Goal: Use online tool/utility

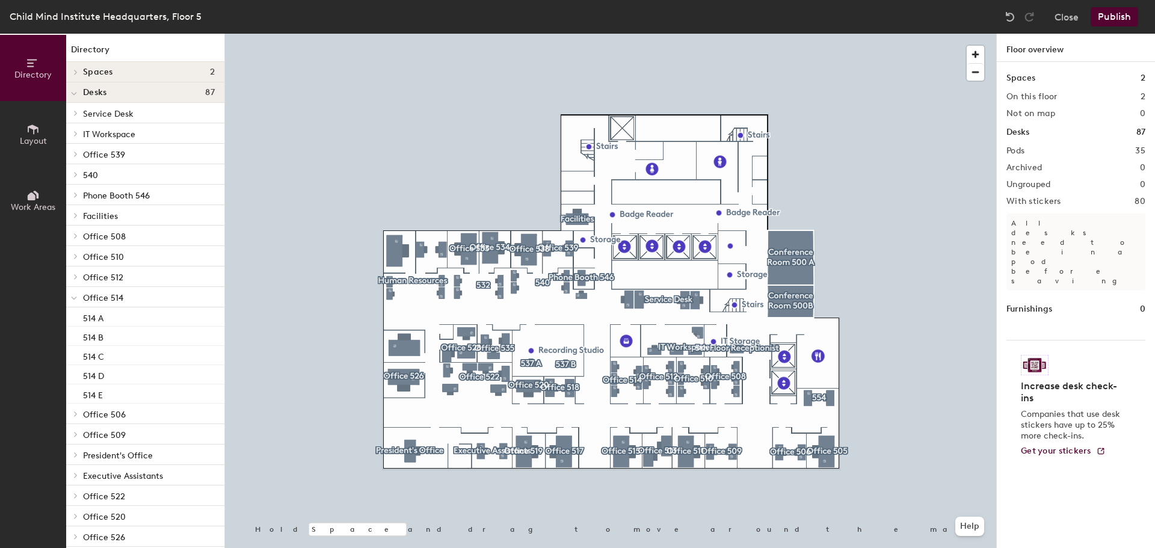
click at [32, 198] on icon at bounding box center [32, 197] width 8 height 8
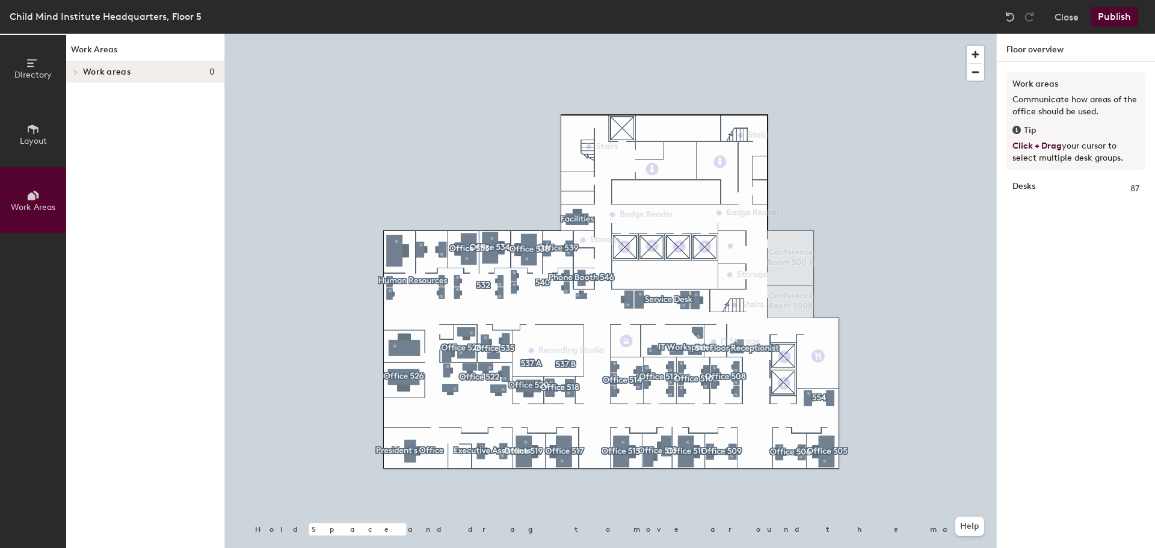
click at [45, 68] on button "Directory" at bounding box center [33, 68] width 66 height 66
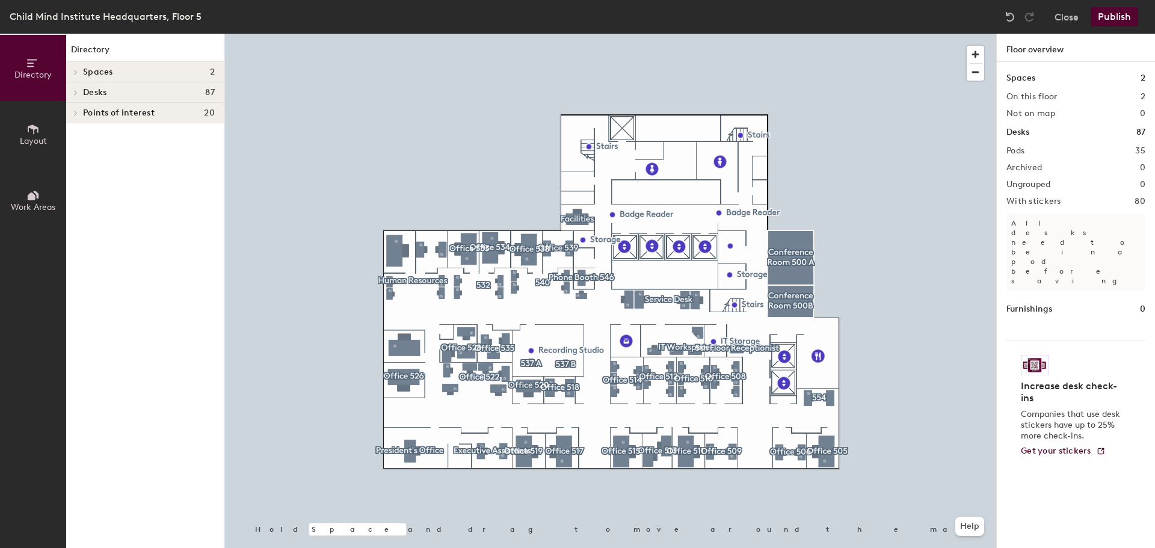
click at [73, 90] on icon at bounding box center [75, 93] width 5 height 6
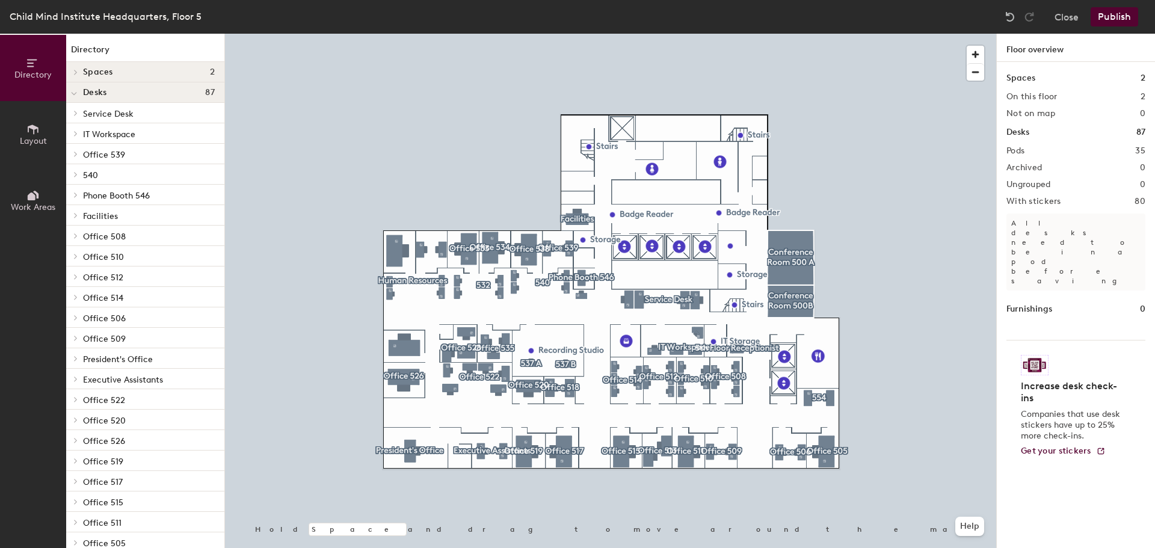
click at [74, 90] on span at bounding box center [74, 93] width 6 height 10
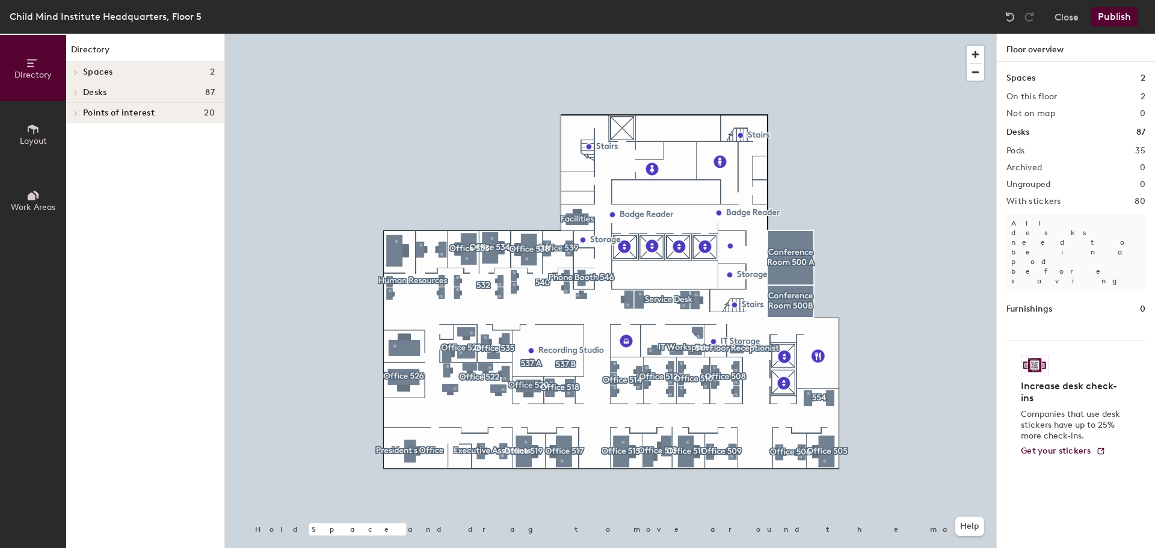
click at [39, 135] on icon at bounding box center [32, 129] width 13 height 13
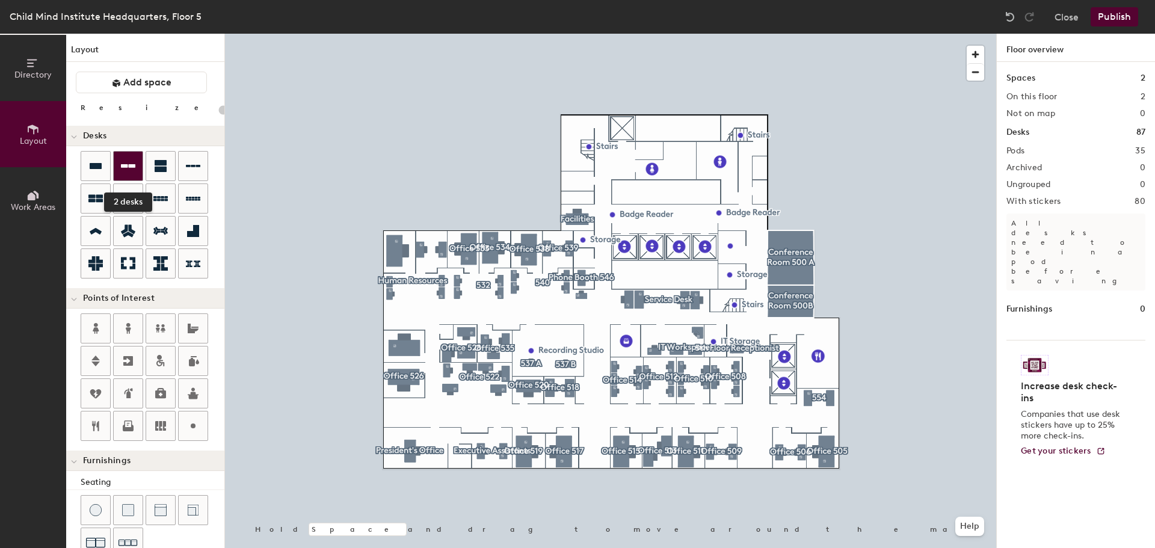
click at [125, 170] on icon at bounding box center [128, 166] width 14 height 14
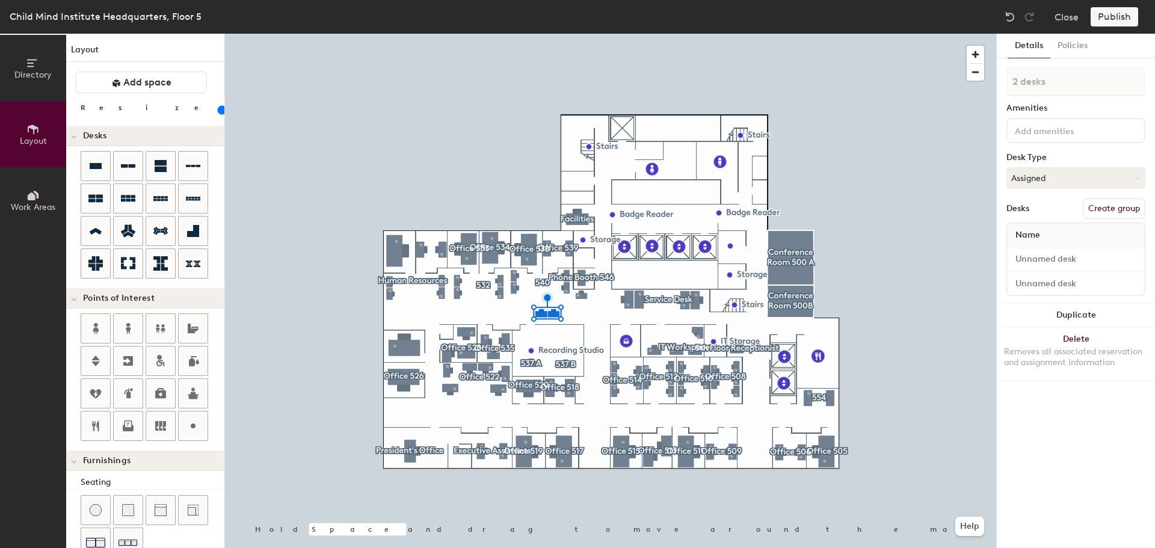
type input "140"
click at [1058, 15] on button "Close" at bounding box center [1067, 16] width 24 height 19
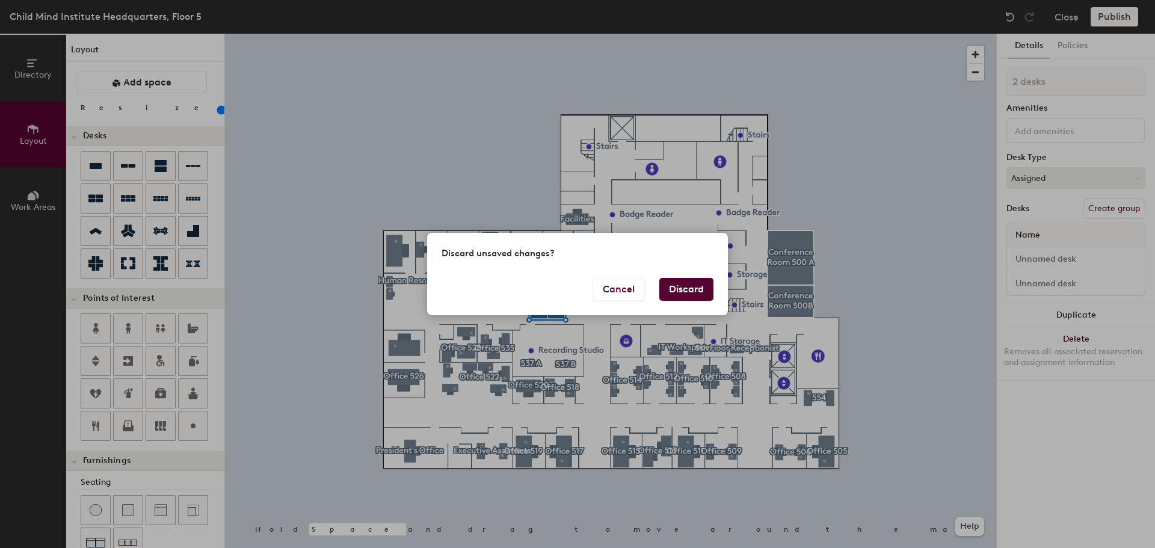
click at [676, 294] on button "Discard" at bounding box center [686, 289] width 54 height 23
